Goal: Task Accomplishment & Management: Use online tool/utility

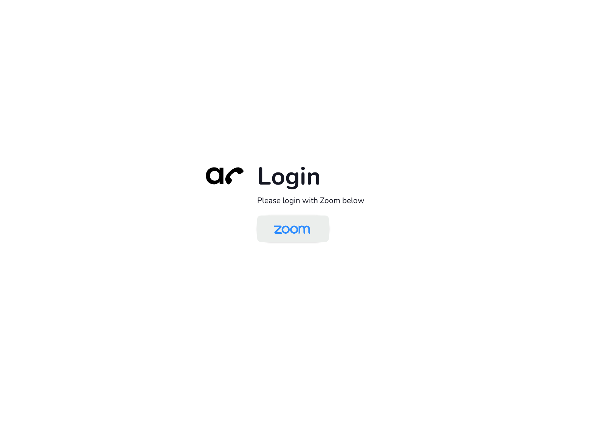
click at [295, 224] on img at bounding box center [292, 229] width 52 height 25
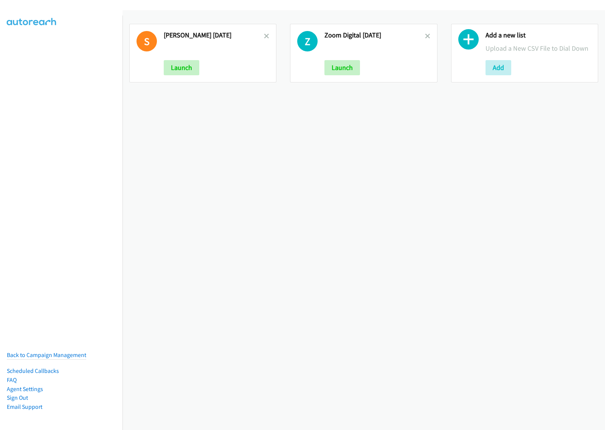
click at [195, 189] on div "S [PERSON_NAME] [DATE] Launch Z Zoom Digital [DATE] Launch Add a new list Uploa…" at bounding box center [363, 219] width 482 height 419
click at [264, 32] on link at bounding box center [266, 36] width 5 height 9
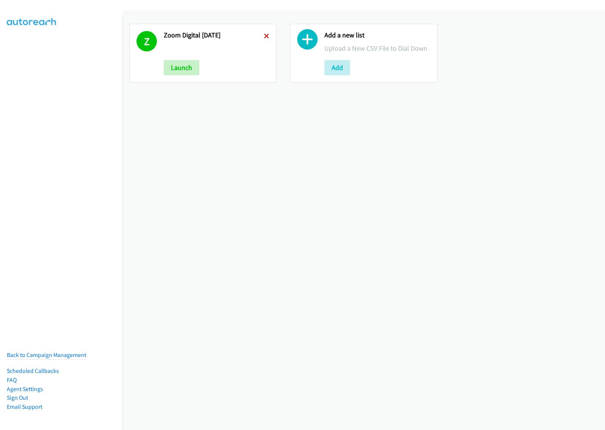
click at [264, 36] on icon at bounding box center [266, 36] width 5 height 5
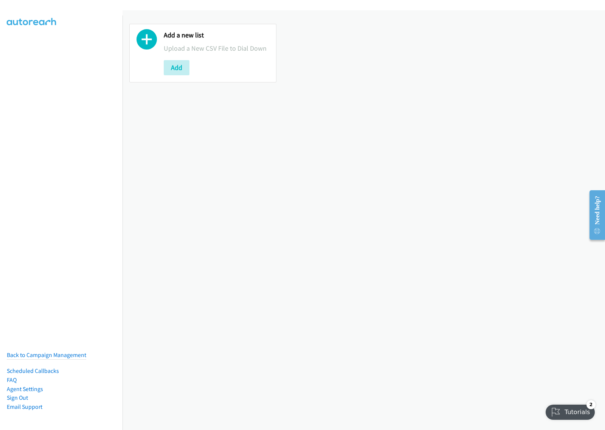
click at [288, 198] on div "Add a new list Upload a New CSV File to Dial Down Add" at bounding box center [363, 219] width 482 height 419
click at [176, 67] on button "Add" at bounding box center [177, 67] width 26 height 15
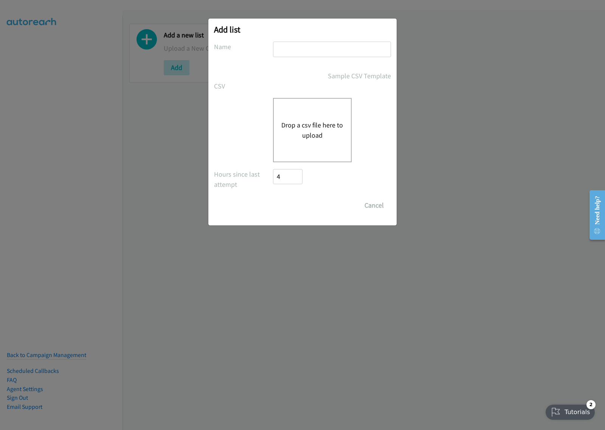
click at [295, 48] on input "text" at bounding box center [332, 49] width 118 height 15
type input "schneider aug21"
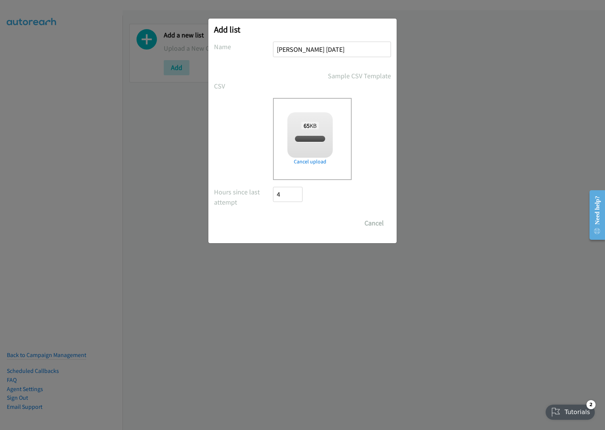
checkbox input "true"
click at [293, 224] on input "Save List" at bounding box center [293, 222] width 40 height 15
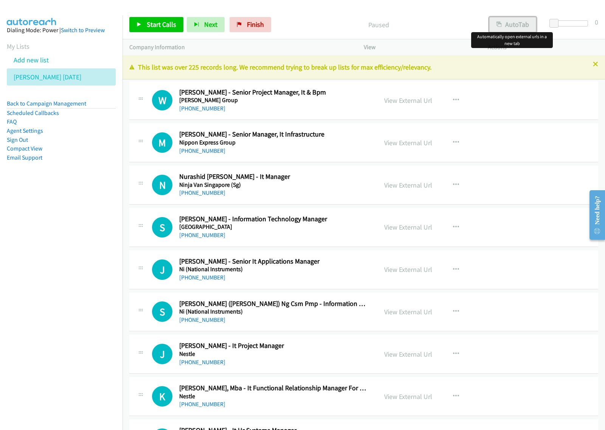
click at [521, 20] on button "AutoTab" at bounding box center [512, 24] width 47 height 15
click at [453, 100] on icon "button" at bounding box center [456, 100] width 6 height 6
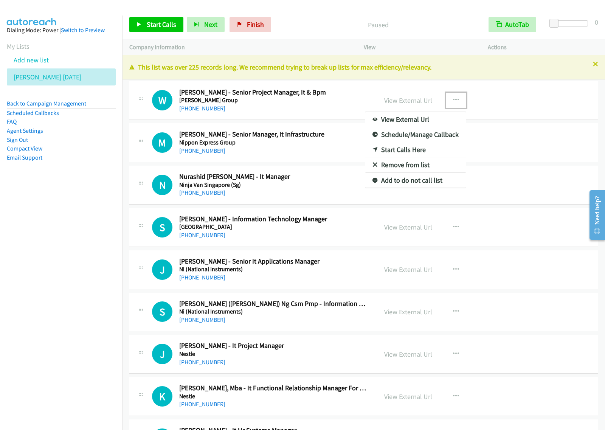
click at [430, 120] on link "View External Url" at bounding box center [415, 119] width 100 height 15
